Goal: Information Seeking & Learning: Learn about a topic

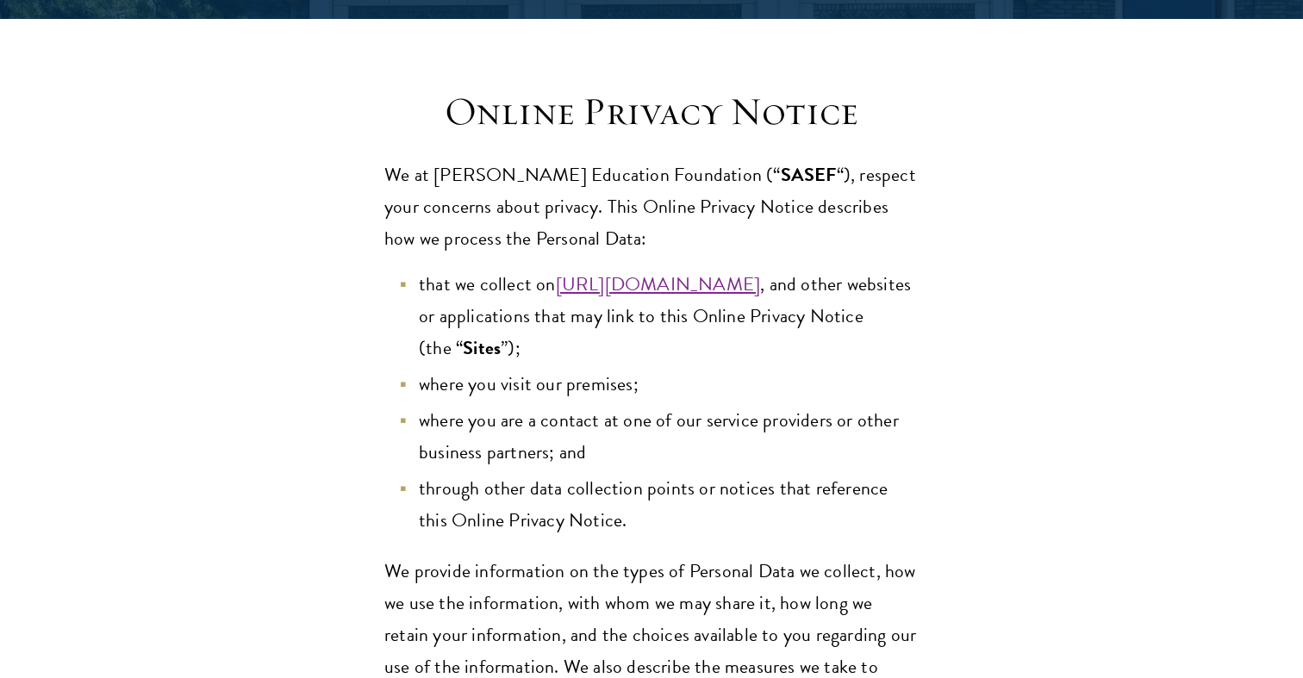
scroll to position [424, 0]
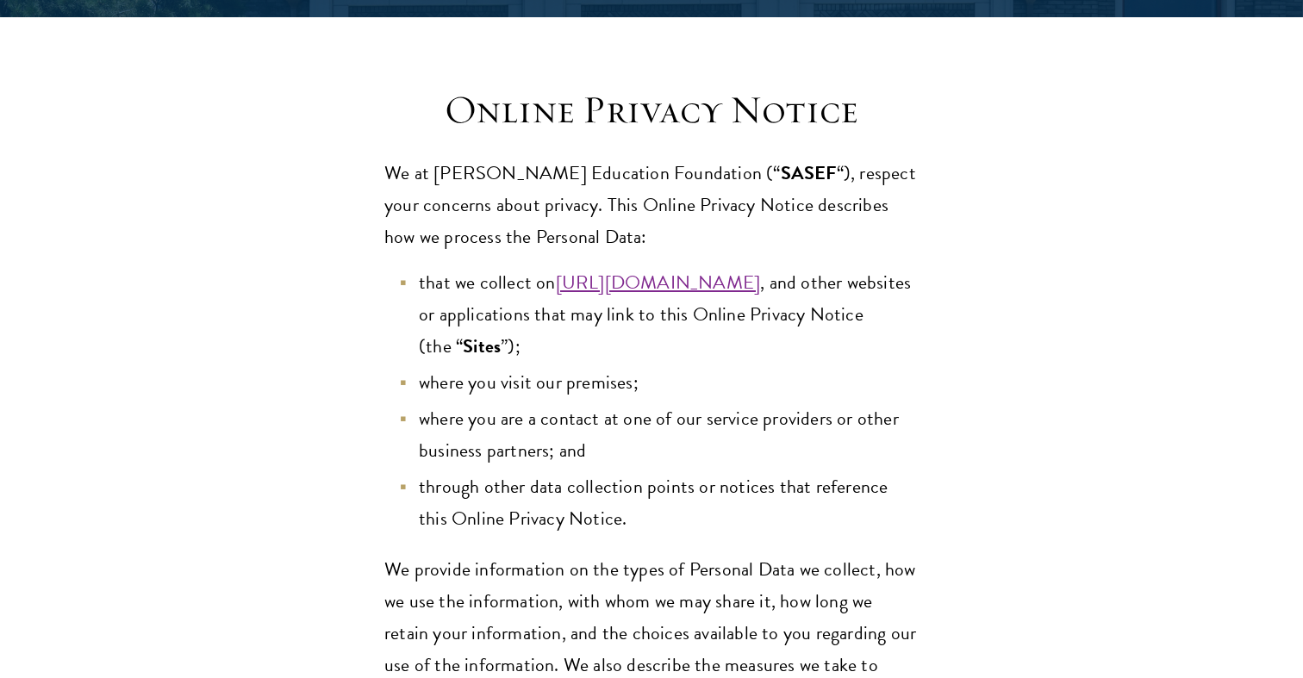
click at [669, 350] on li "that we collect on [URL][DOMAIN_NAME] , and other websites or applications that…" at bounding box center [660, 315] width 517 height 96
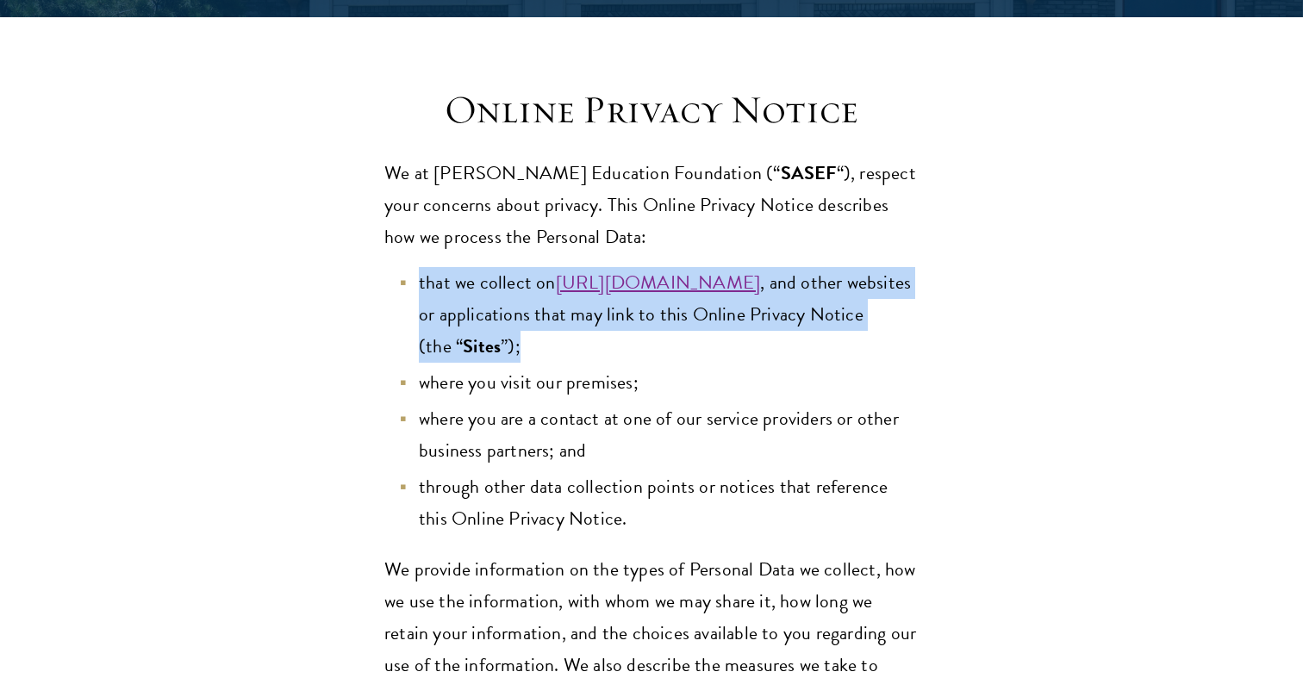
click at [703, 410] on span "where you are a contact at one of our service providers or other business partn…" at bounding box center [659, 434] width 480 height 60
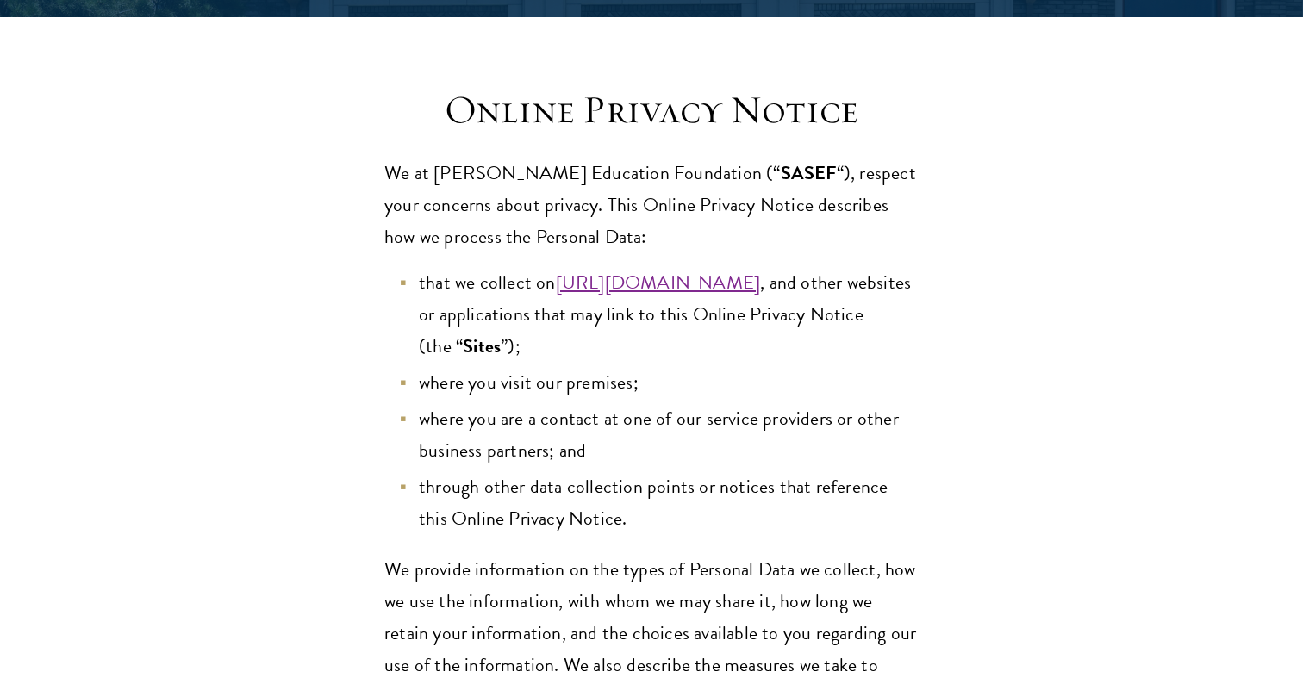
click at [686, 433] on li "where you are a contact at one of our service providers or other business partn…" at bounding box center [660, 435] width 517 height 64
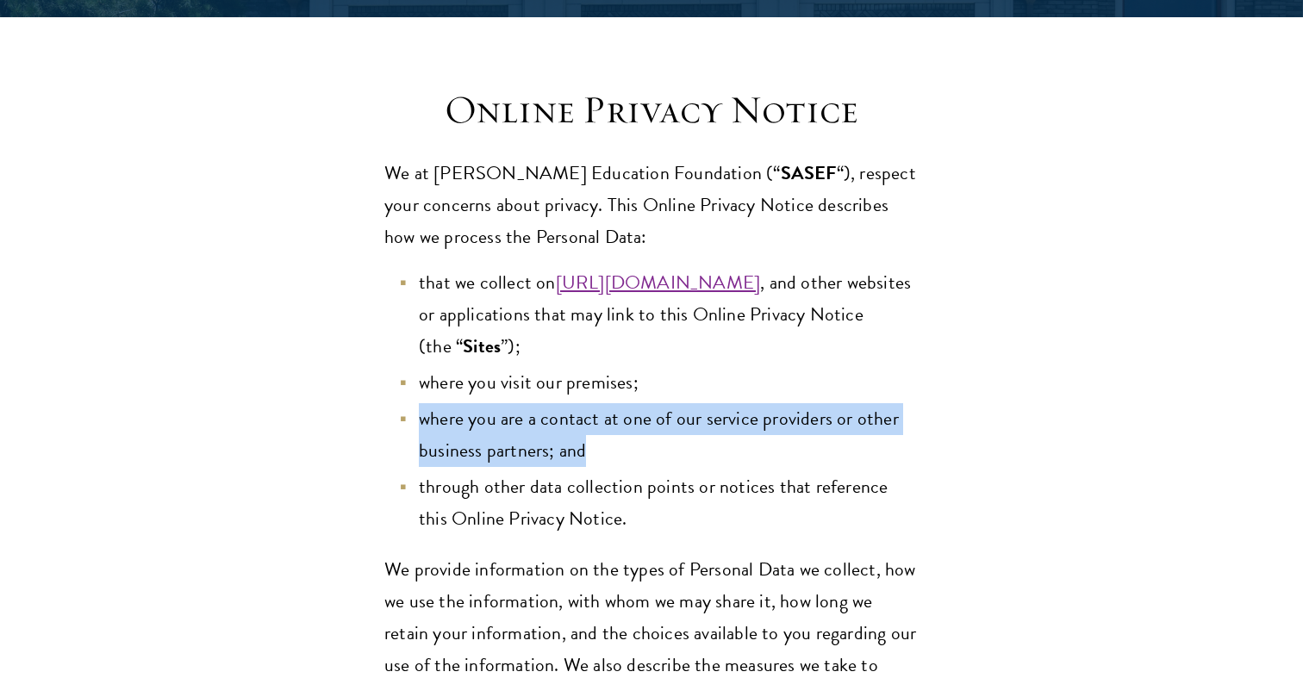
click at [650, 497] on span "through other data collection points or notices that reference this Online Priv…" at bounding box center [653, 502] width 469 height 60
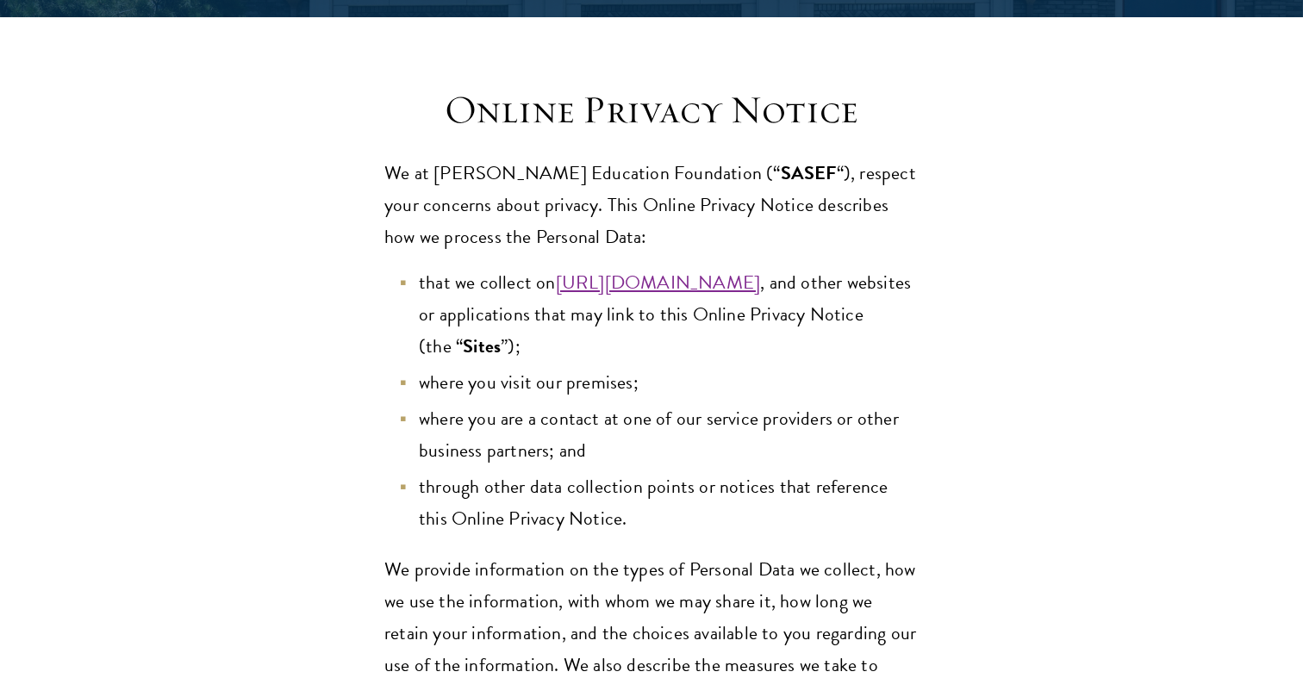
click at [650, 497] on span "through other data collection points or notices that reference this Online Priv…" at bounding box center [653, 502] width 469 height 60
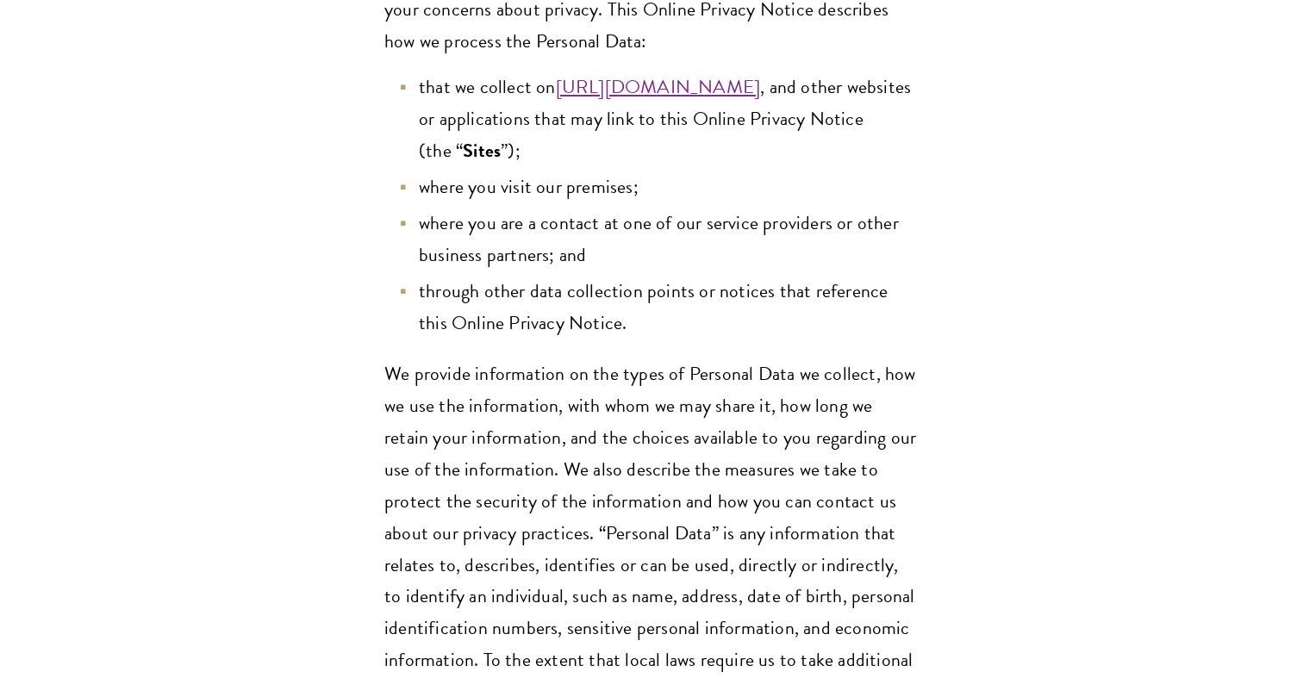
scroll to position [641, 0]
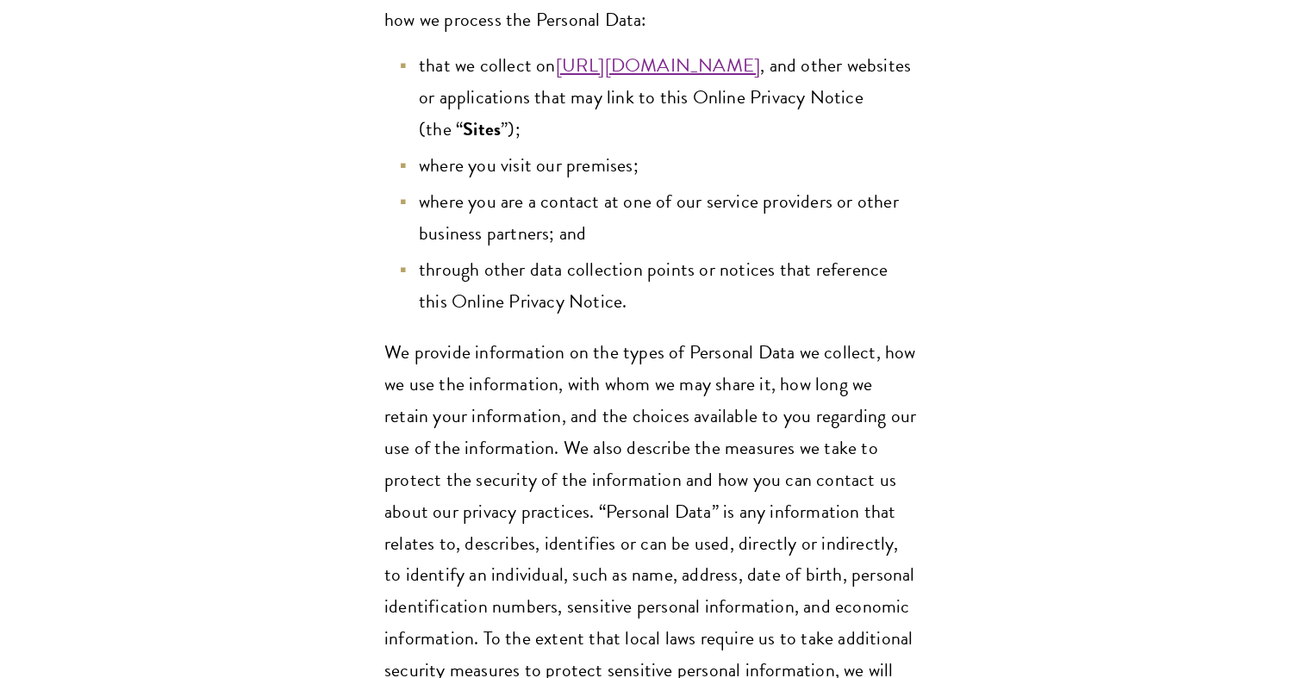
click at [650, 497] on span "We provide information on the types of Personal Data we collect, how we use the…" at bounding box center [650, 543] width 532 height 410
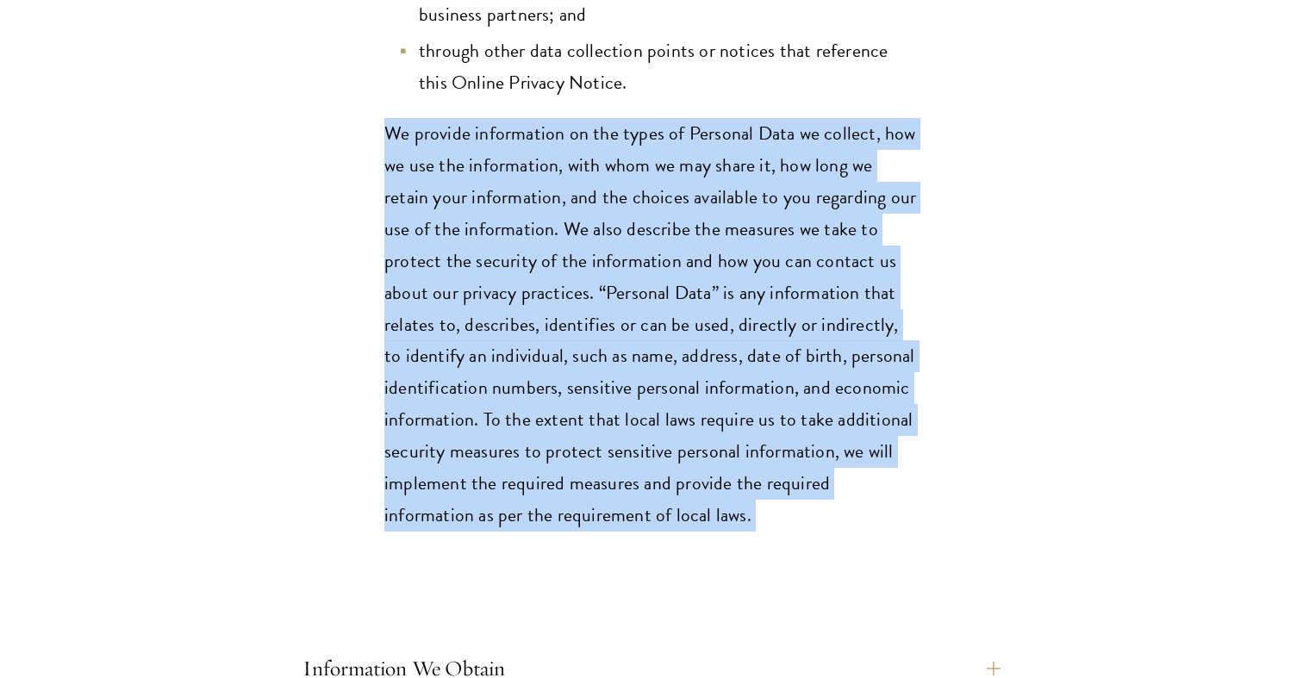
click at [650, 497] on p "We provide information on the types of Personal Data we collect, how we use the…" at bounding box center [651, 325] width 534 height 414
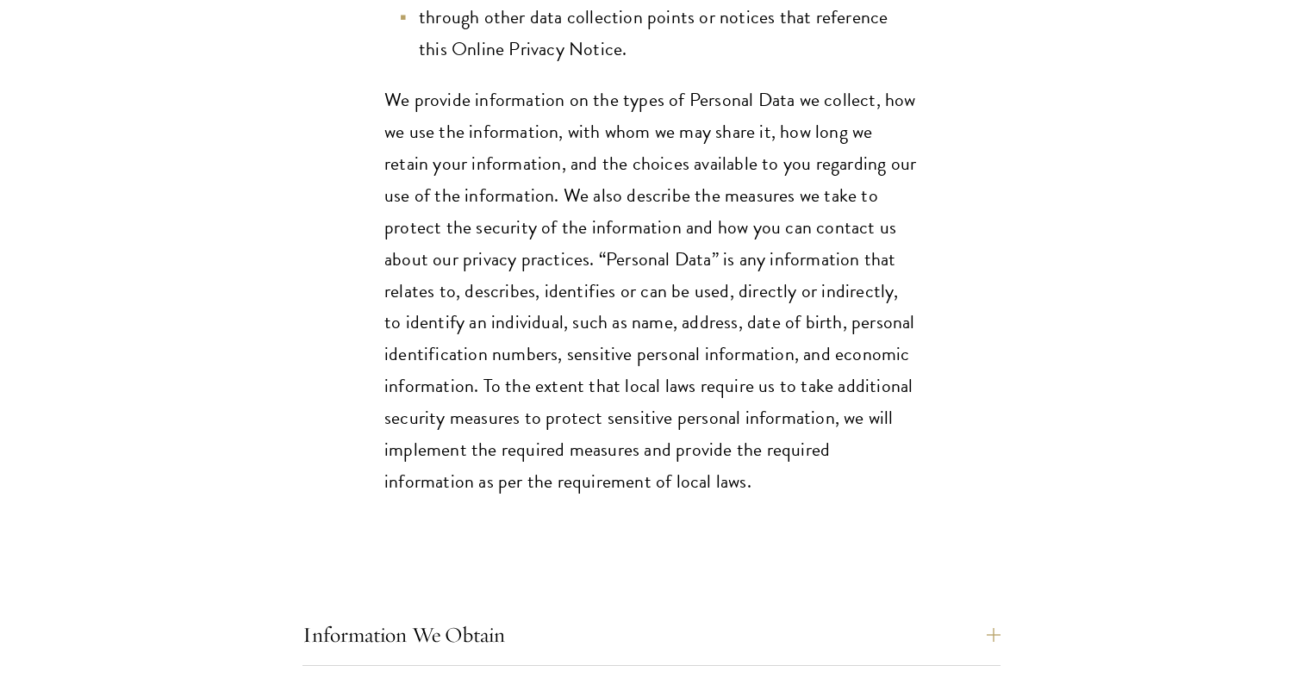
scroll to position [896, 0]
drag, startPoint x: 650, startPoint y: 497, endPoint x: 338, endPoint y: 501, distance: 312.1
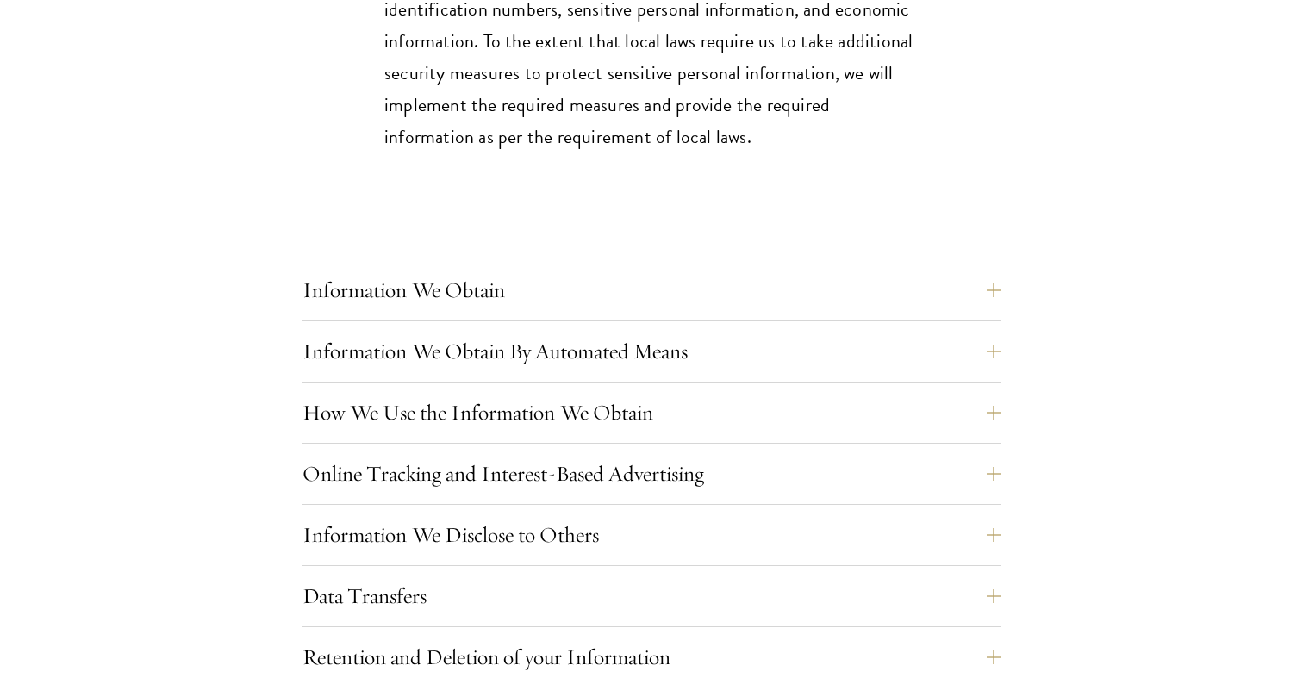
scroll to position [1250, 0]
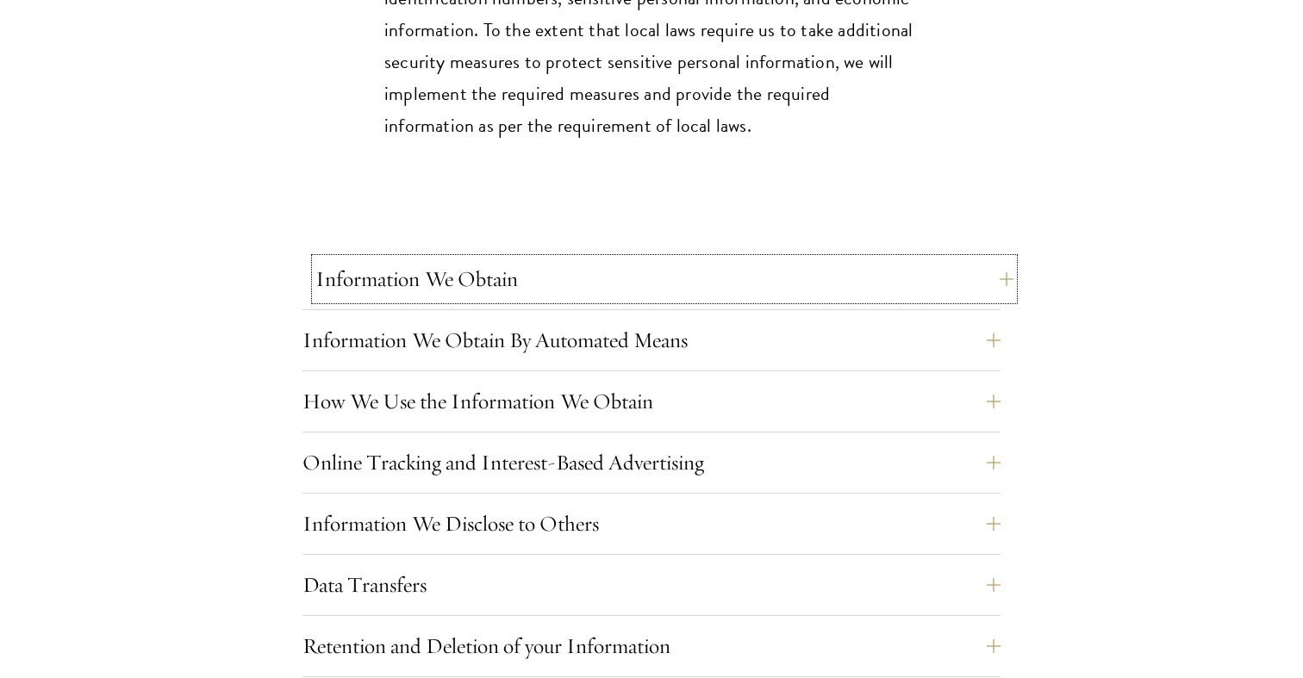
click at [503, 277] on button "Information We Obtain" at bounding box center [664, 279] width 698 height 41
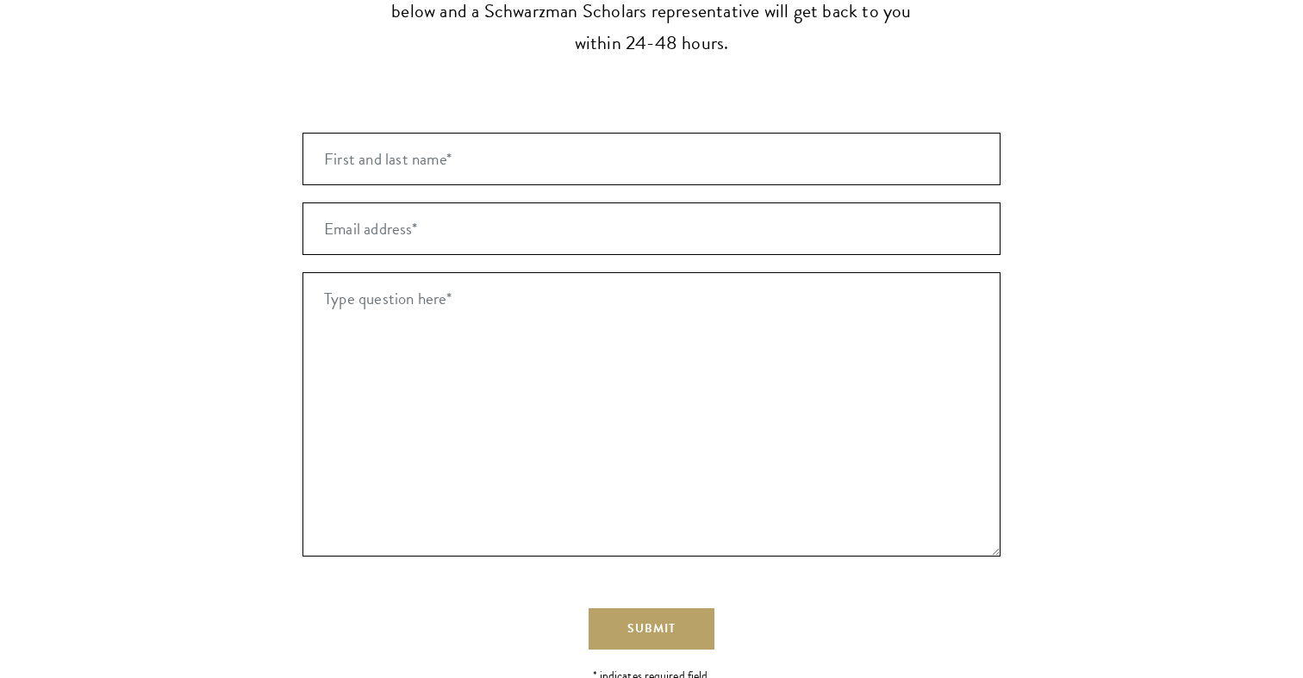
scroll to position [3633, 0]
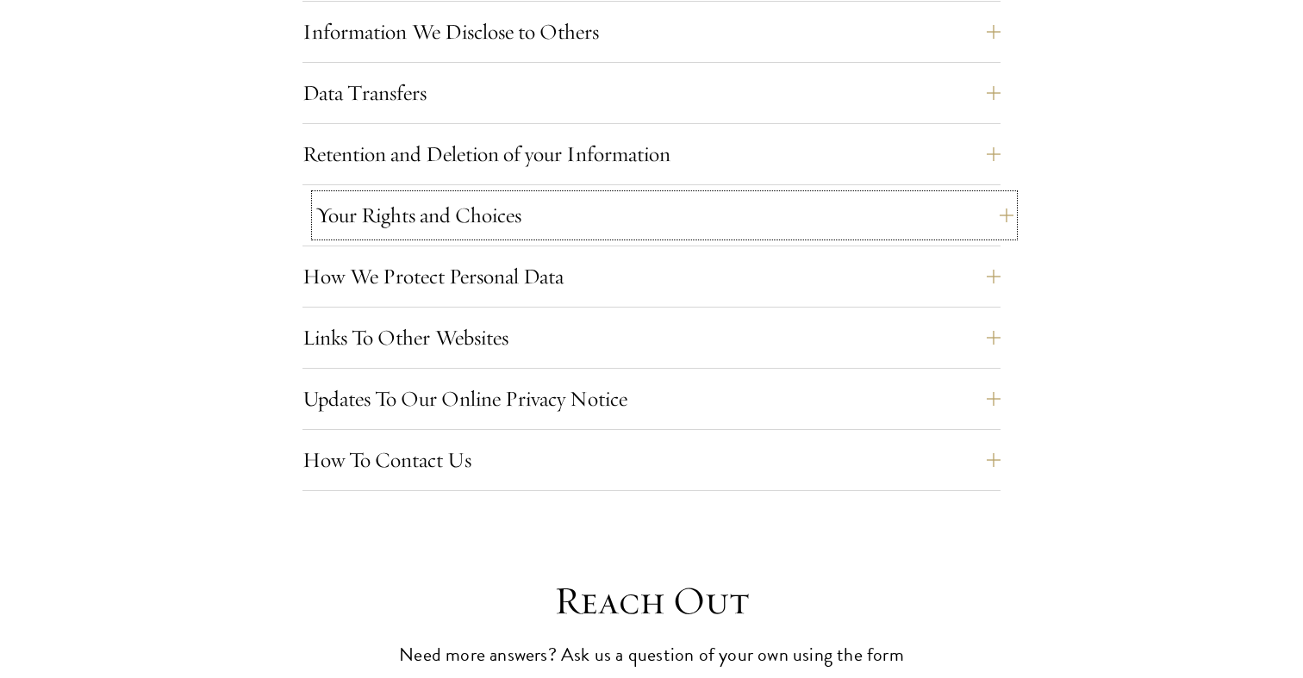
click at [416, 221] on button "Your Rights and Choices" at bounding box center [664, 215] width 698 height 41
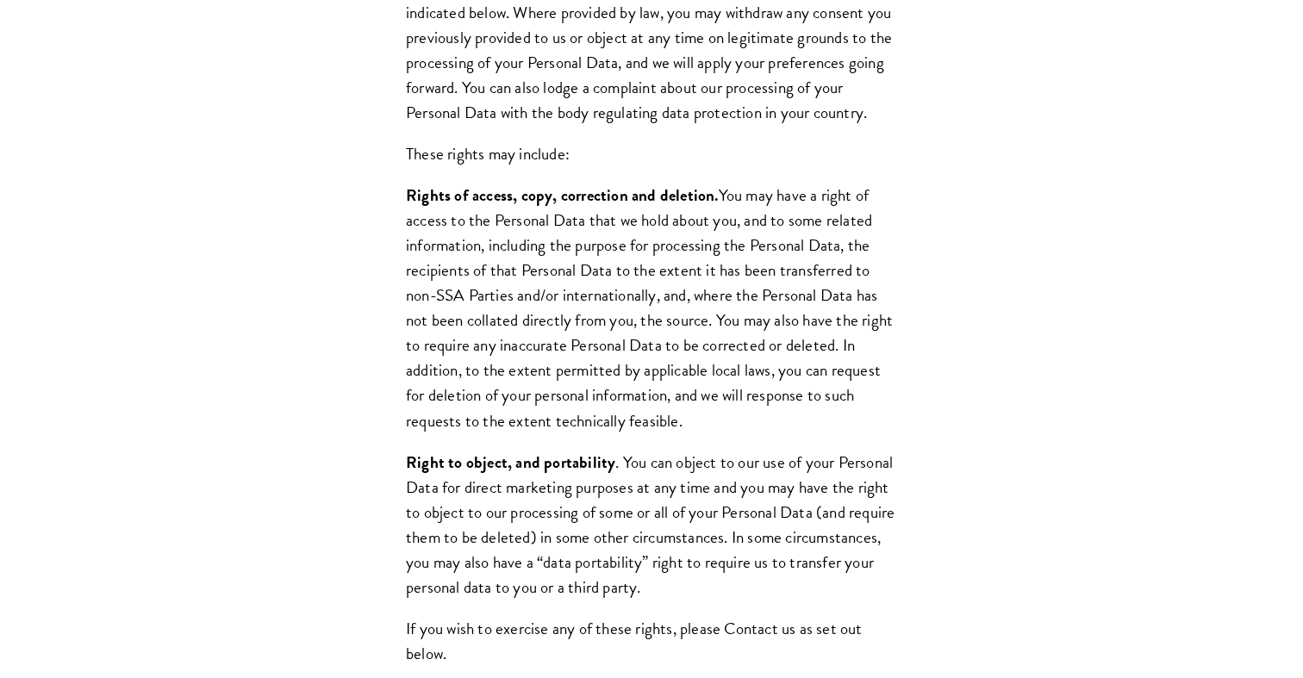
scroll to position [2573, 0]
